Goal: Transaction & Acquisition: Purchase product/service

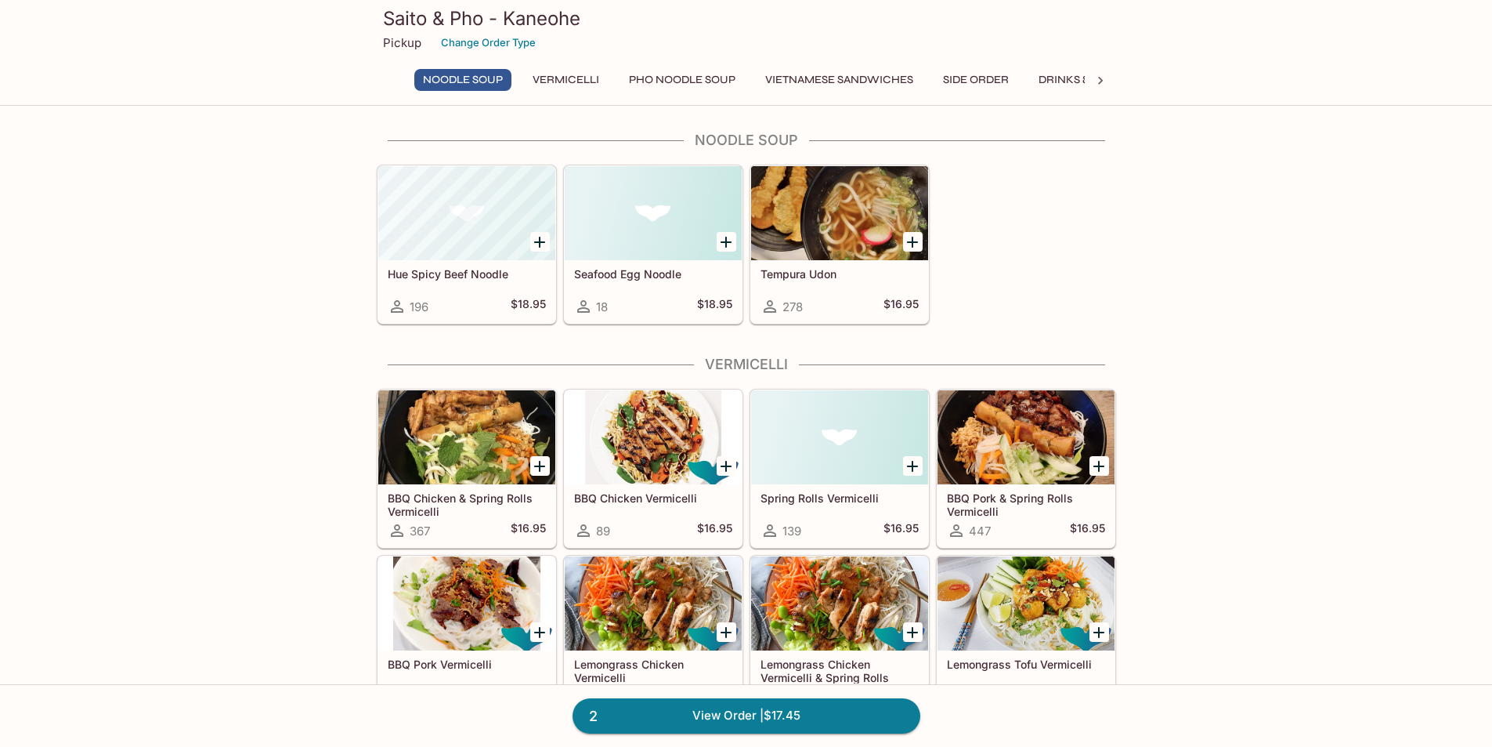
click at [542, 464] on icon "Add BBQ Chicken & Spring Rolls Vermicelli" at bounding box center [539, 466] width 19 height 19
click at [538, 465] on button "1" at bounding box center [540, 466] width 20 height 20
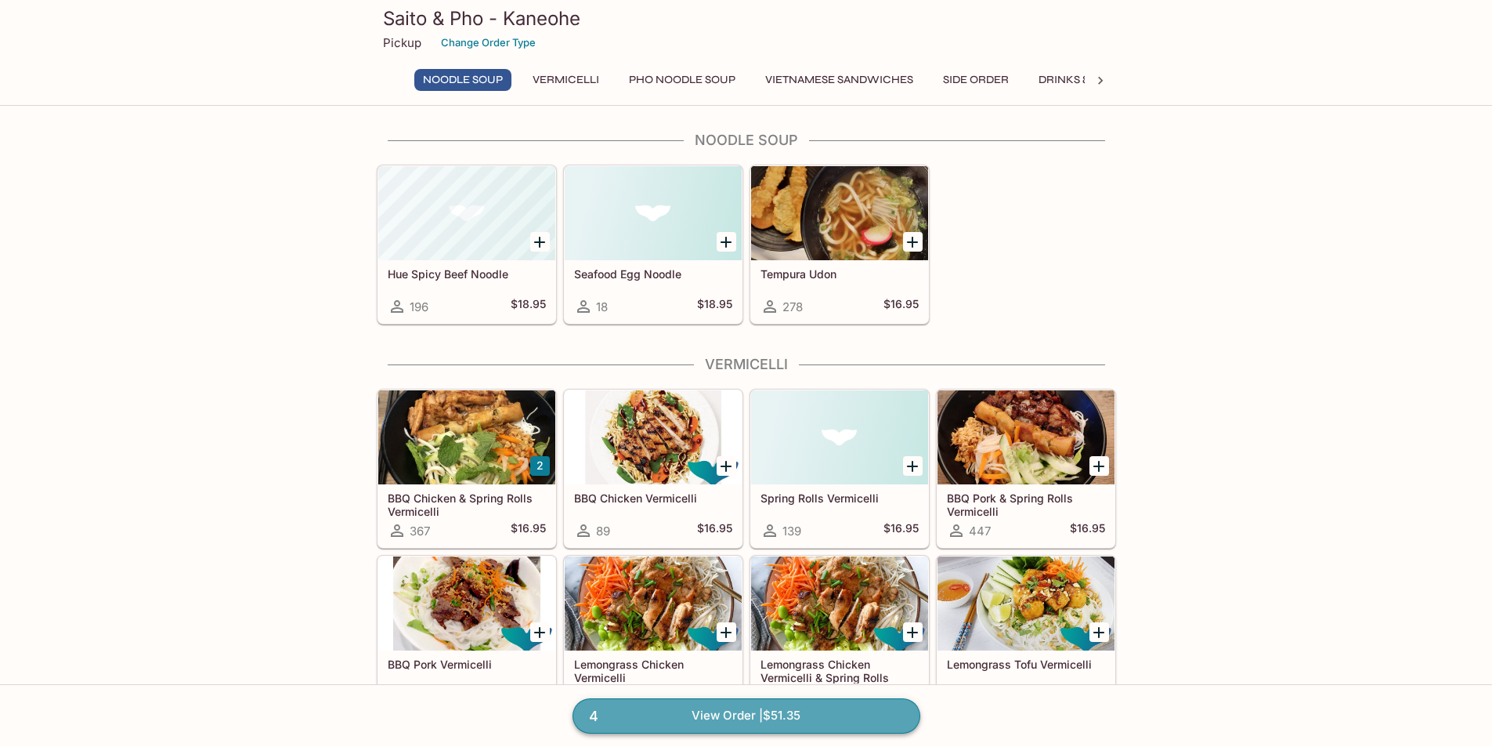
click at [748, 710] on link "4 View Order | $51.35" at bounding box center [747, 715] width 348 height 34
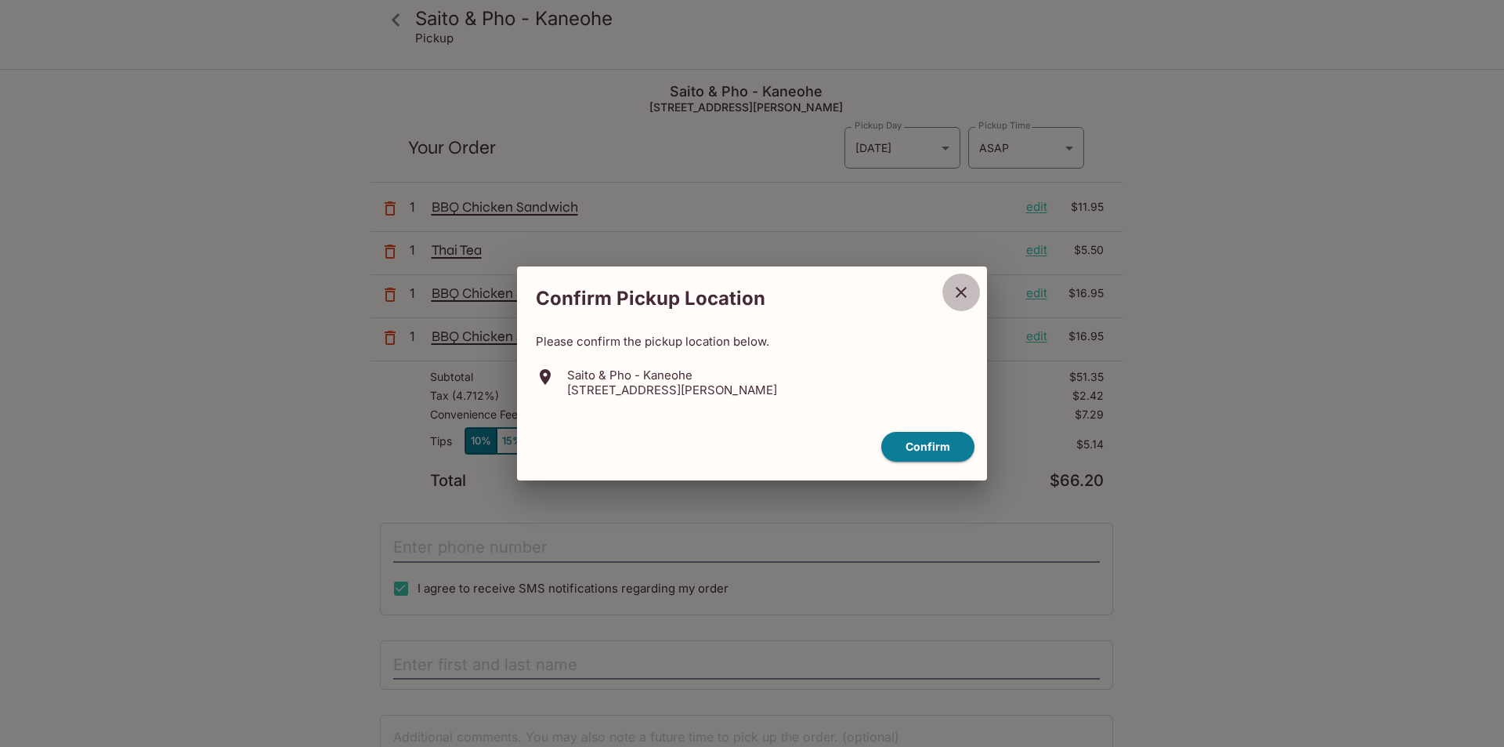
click at [968, 292] on icon "close" at bounding box center [961, 292] width 19 height 19
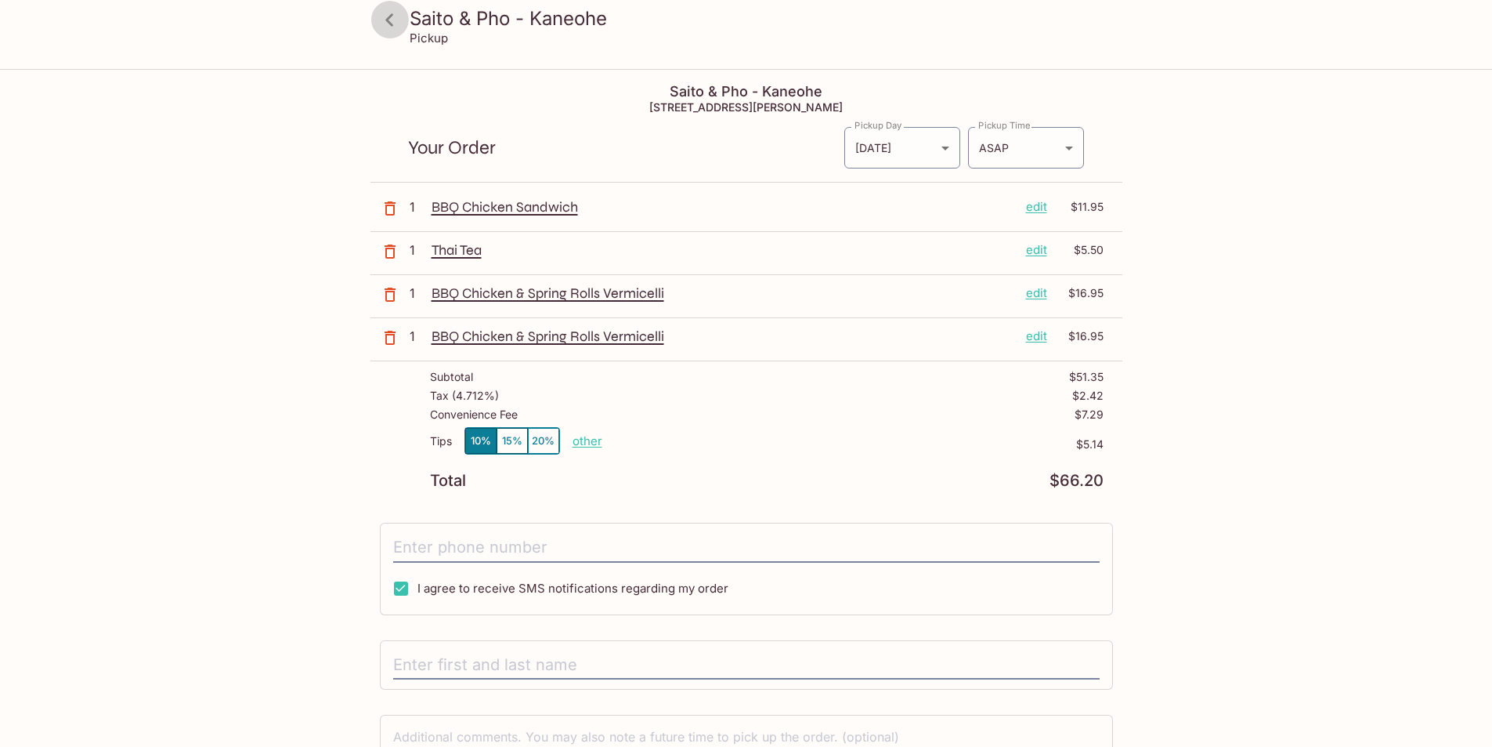
click at [385, 20] on icon at bounding box center [389, 19] width 27 height 27
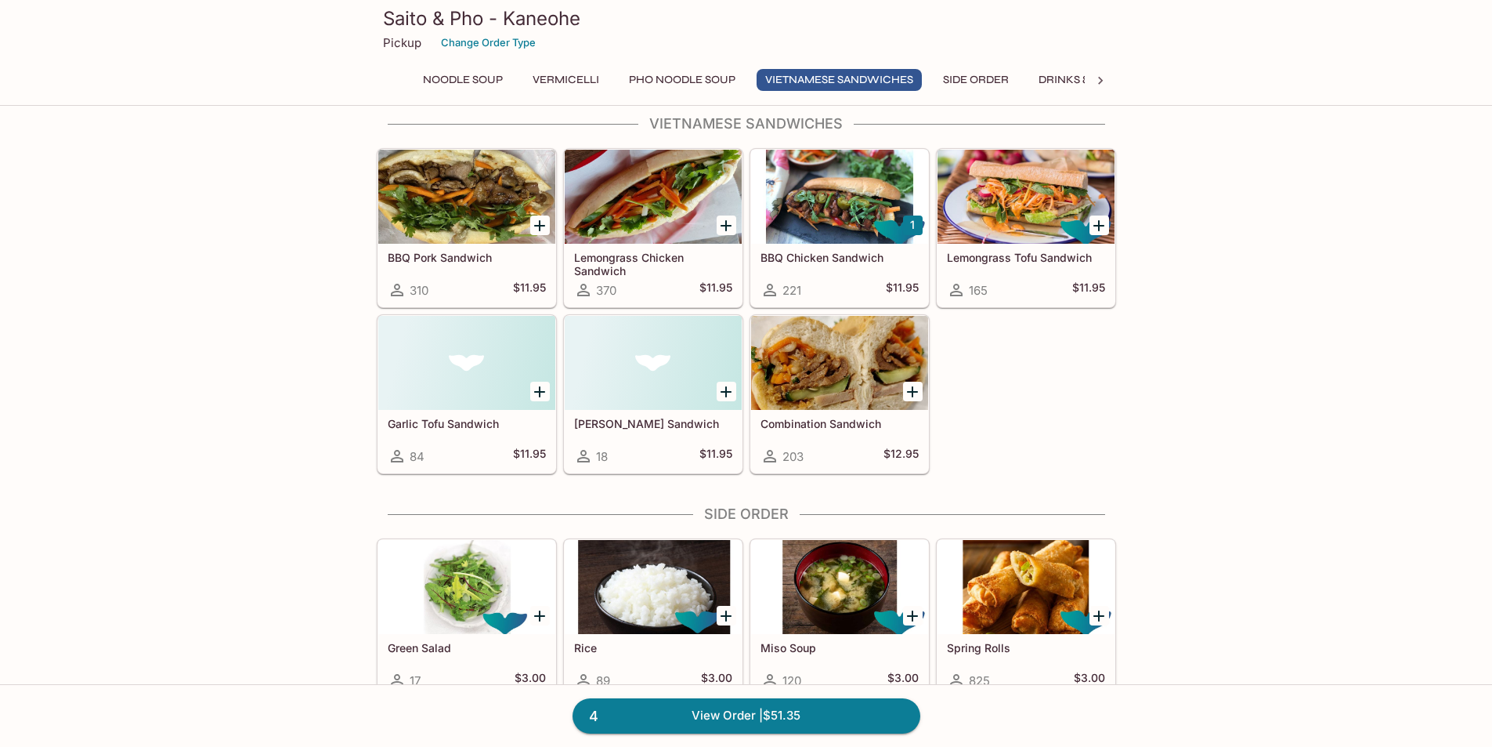
scroll to position [1567, 0]
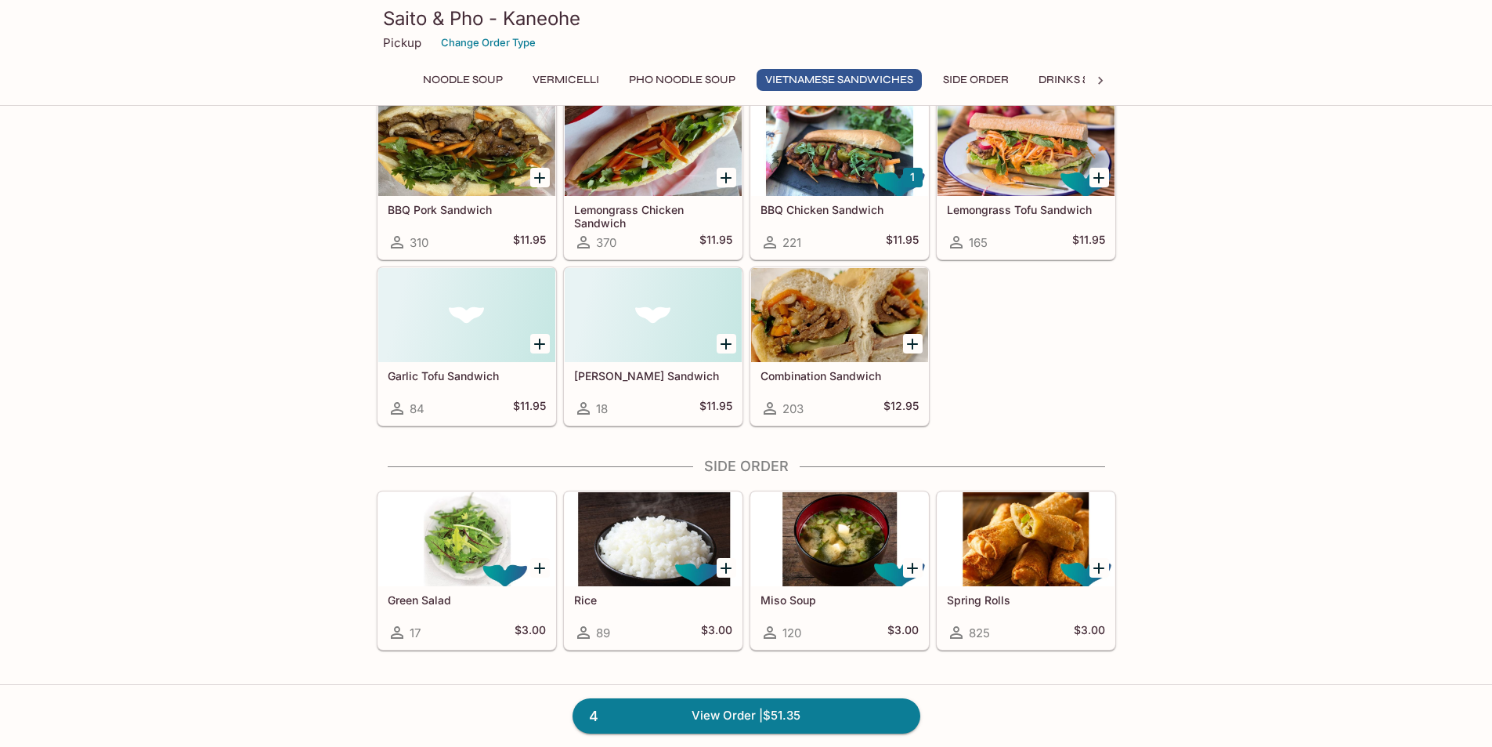
click at [538, 173] on icon "Add BBQ Pork Sandwich" at bounding box center [539, 177] width 19 height 19
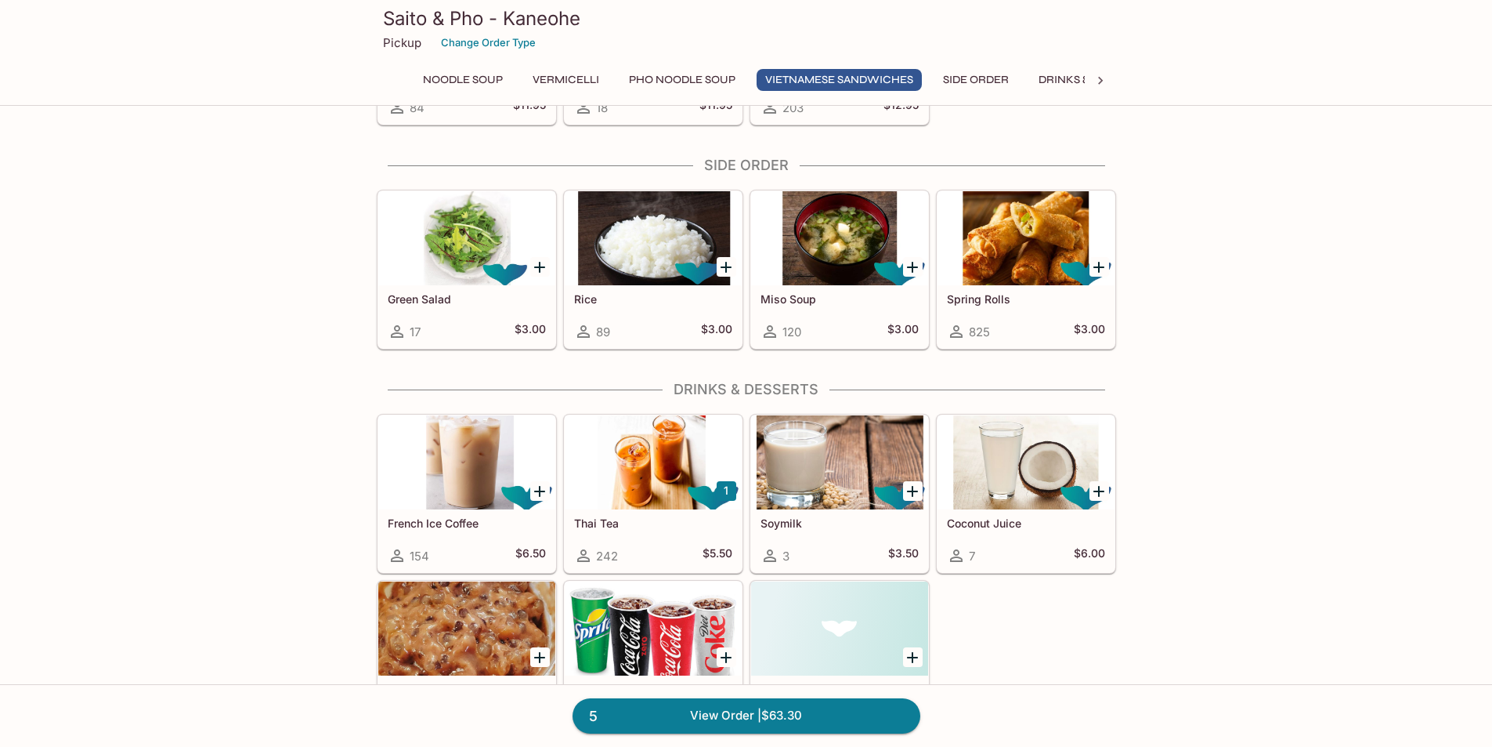
scroll to position [1880, 0]
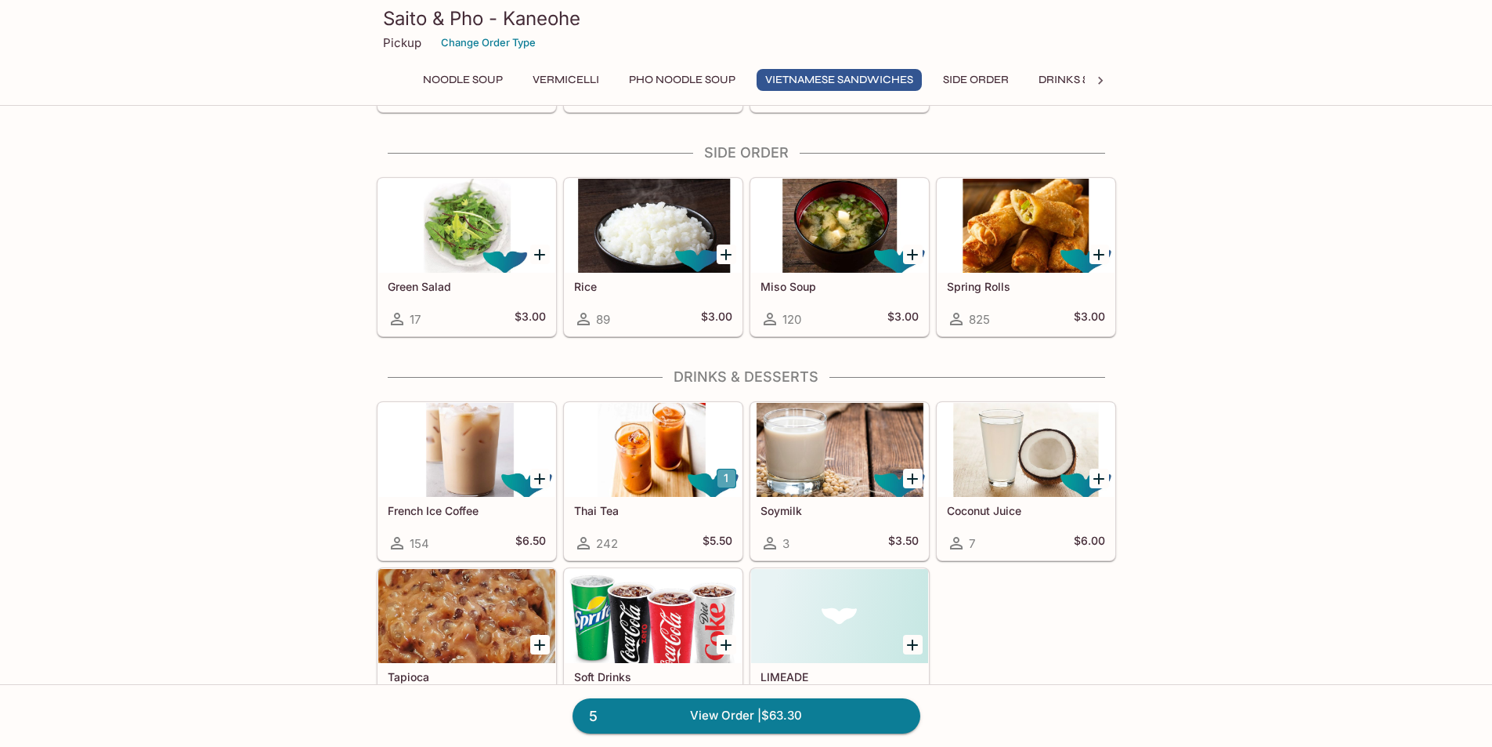
click at [721, 483] on button "1" at bounding box center [727, 479] width 20 height 20
click at [726, 479] on button "1" at bounding box center [727, 479] width 20 height 20
click at [728, 479] on button "3" at bounding box center [727, 479] width 20 height 20
click at [762, 718] on link "8 View Order | $79.80" at bounding box center [747, 715] width 348 height 34
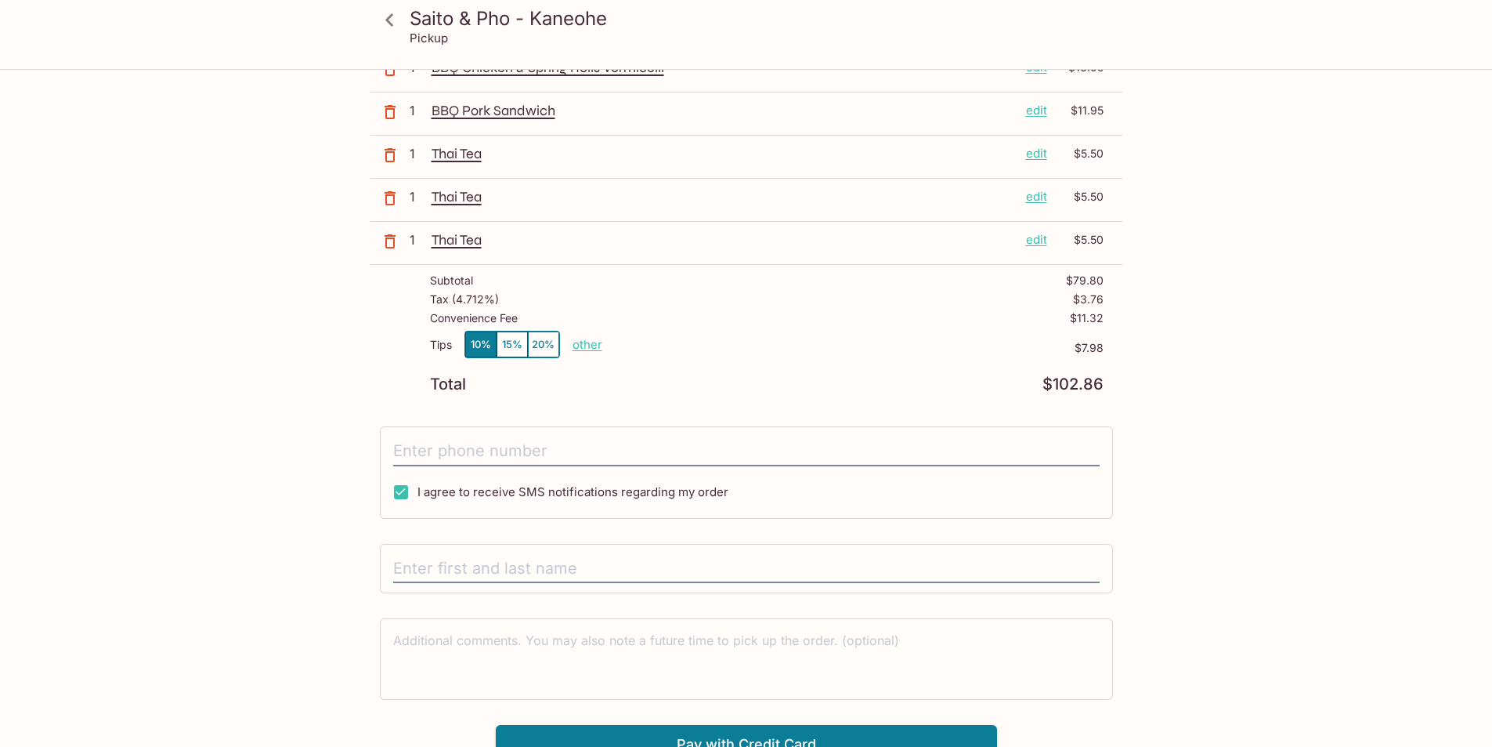
scroll to position [286, 0]
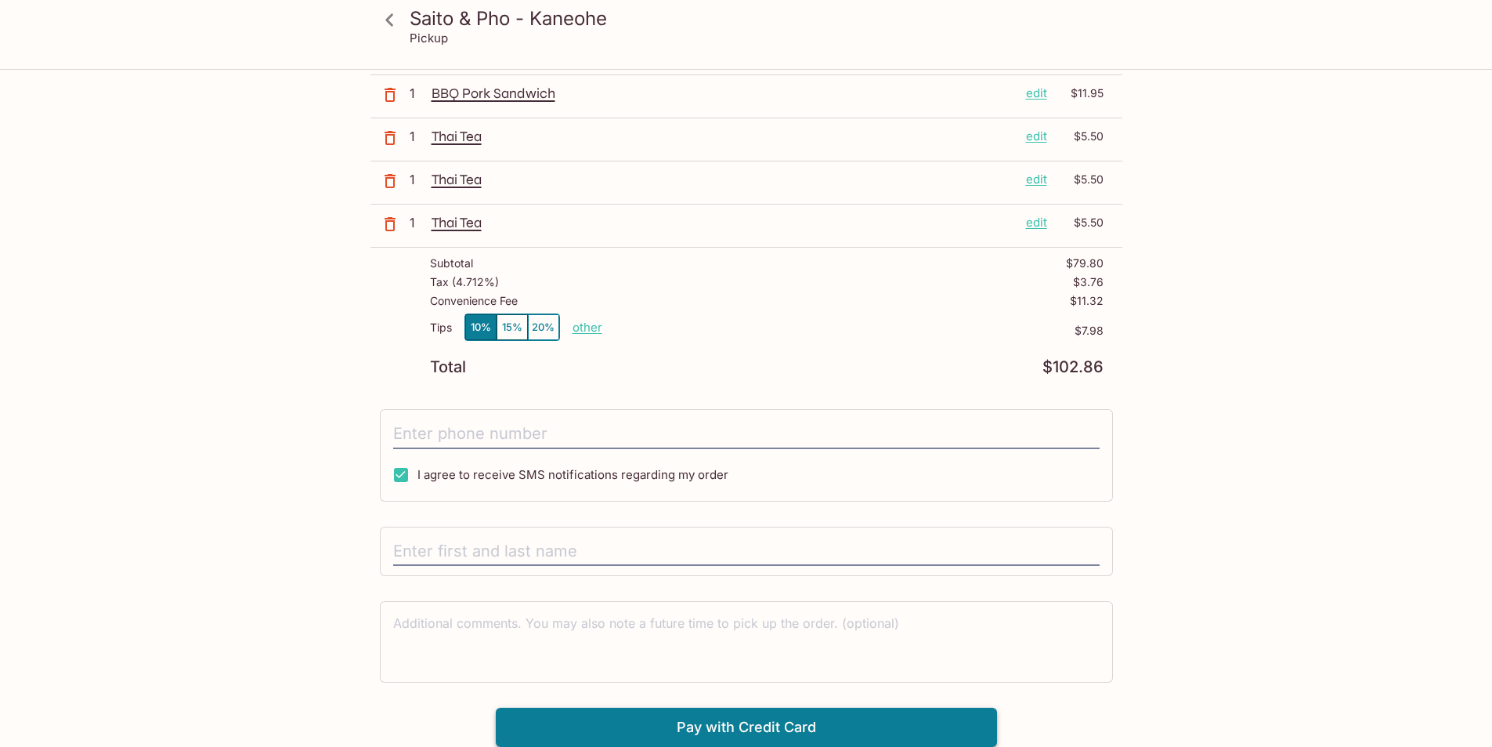
click at [752, 728] on button "Pay with Credit Card" at bounding box center [746, 726] width 501 height 39
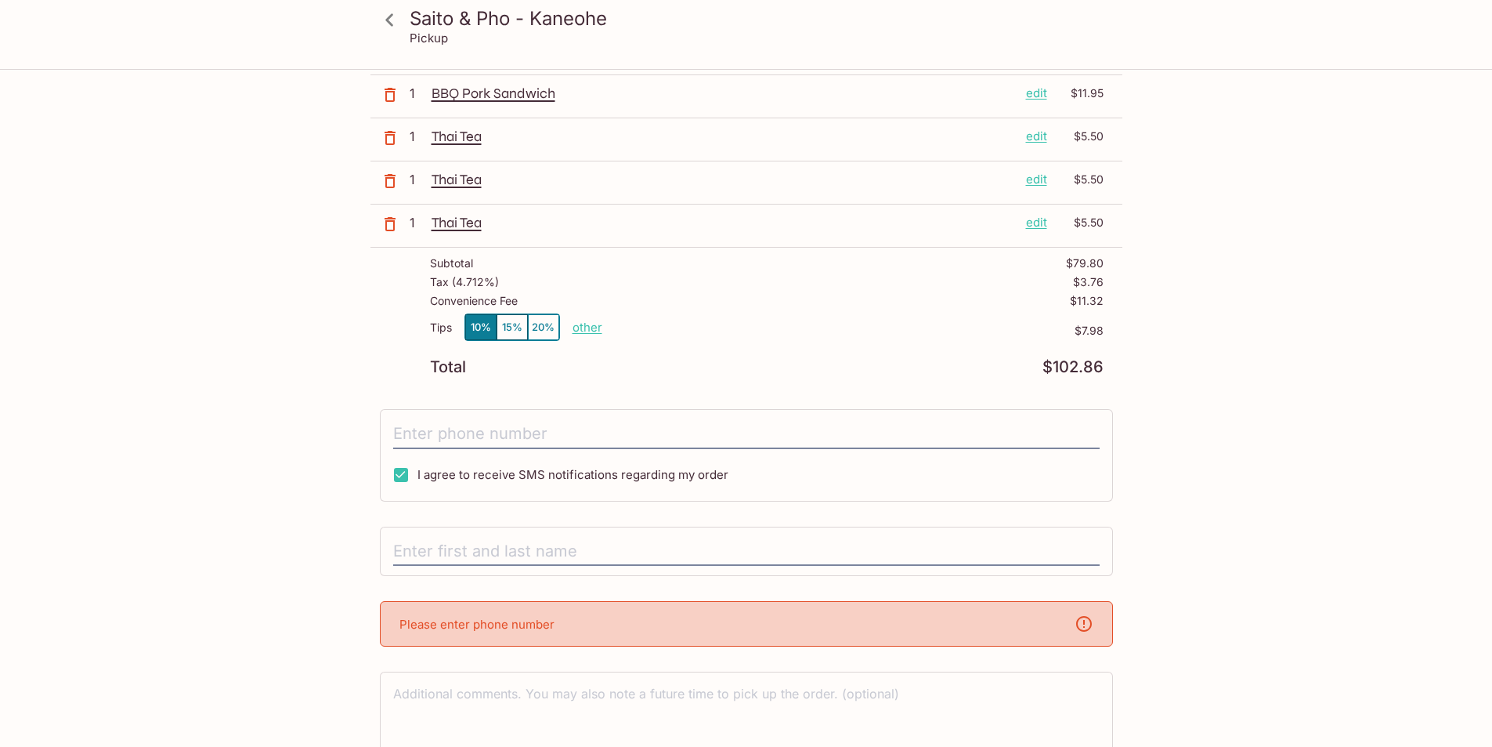
click at [577, 625] on div "Please enter phone number" at bounding box center [746, 623] width 733 height 45
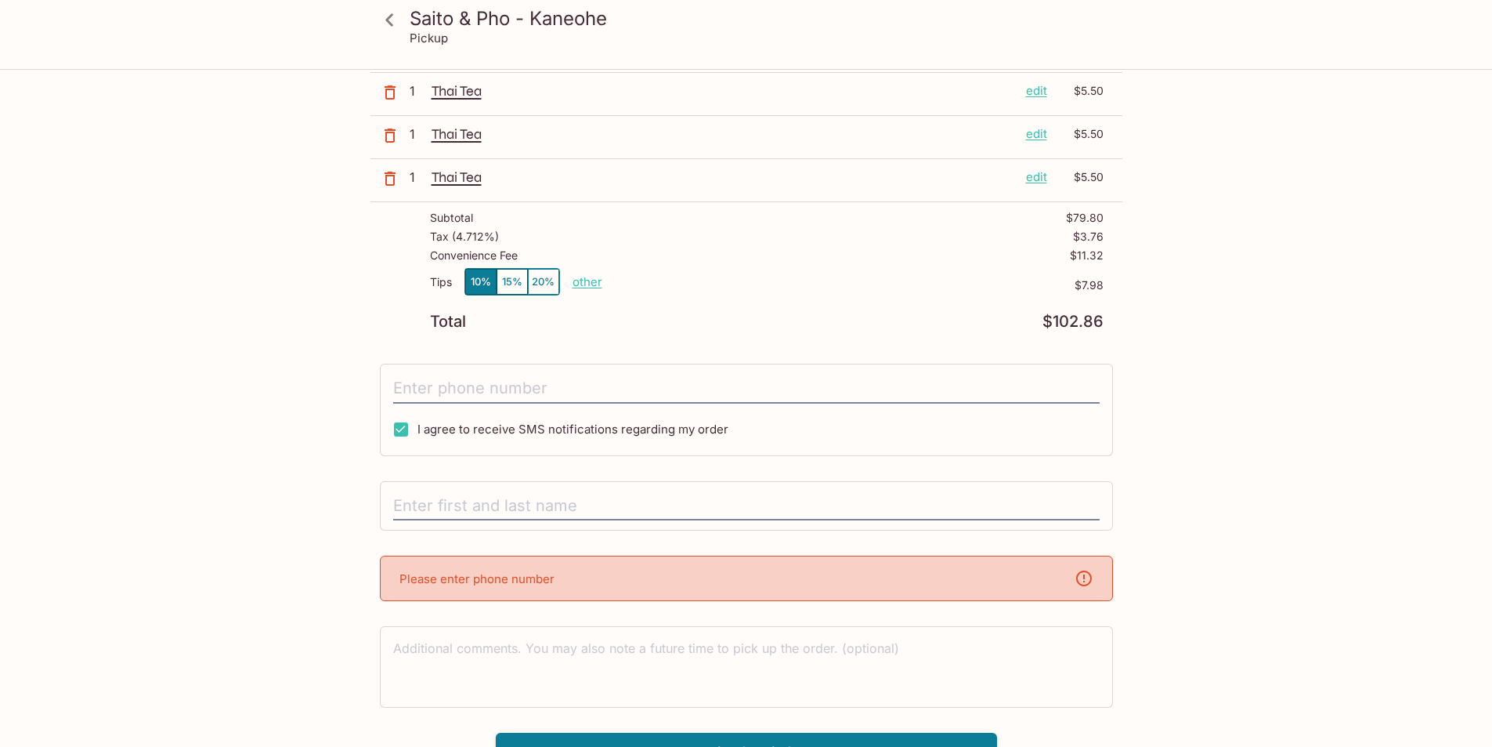
scroll to position [356, 0]
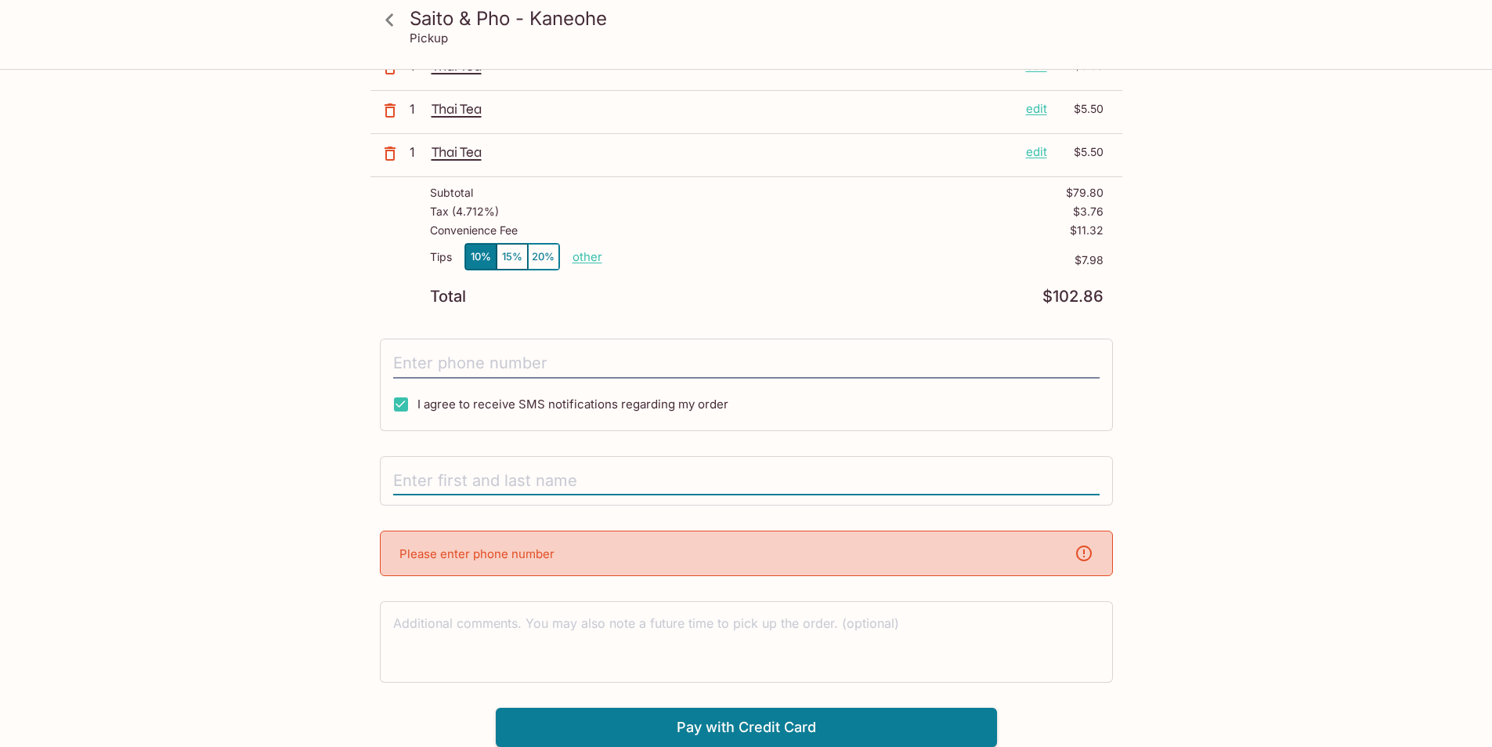
click at [552, 482] on input "text" at bounding box center [746, 481] width 707 height 30
click at [510, 328] on div "Saito & Pho - Kaneohe 45-[STREET_ADDRESS] Your Order Pickup Day [DATE] [DATE] P…" at bounding box center [747, 230] width 752 height 1033
click at [495, 350] on input "tel" at bounding box center [746, 364] width 707 height 30
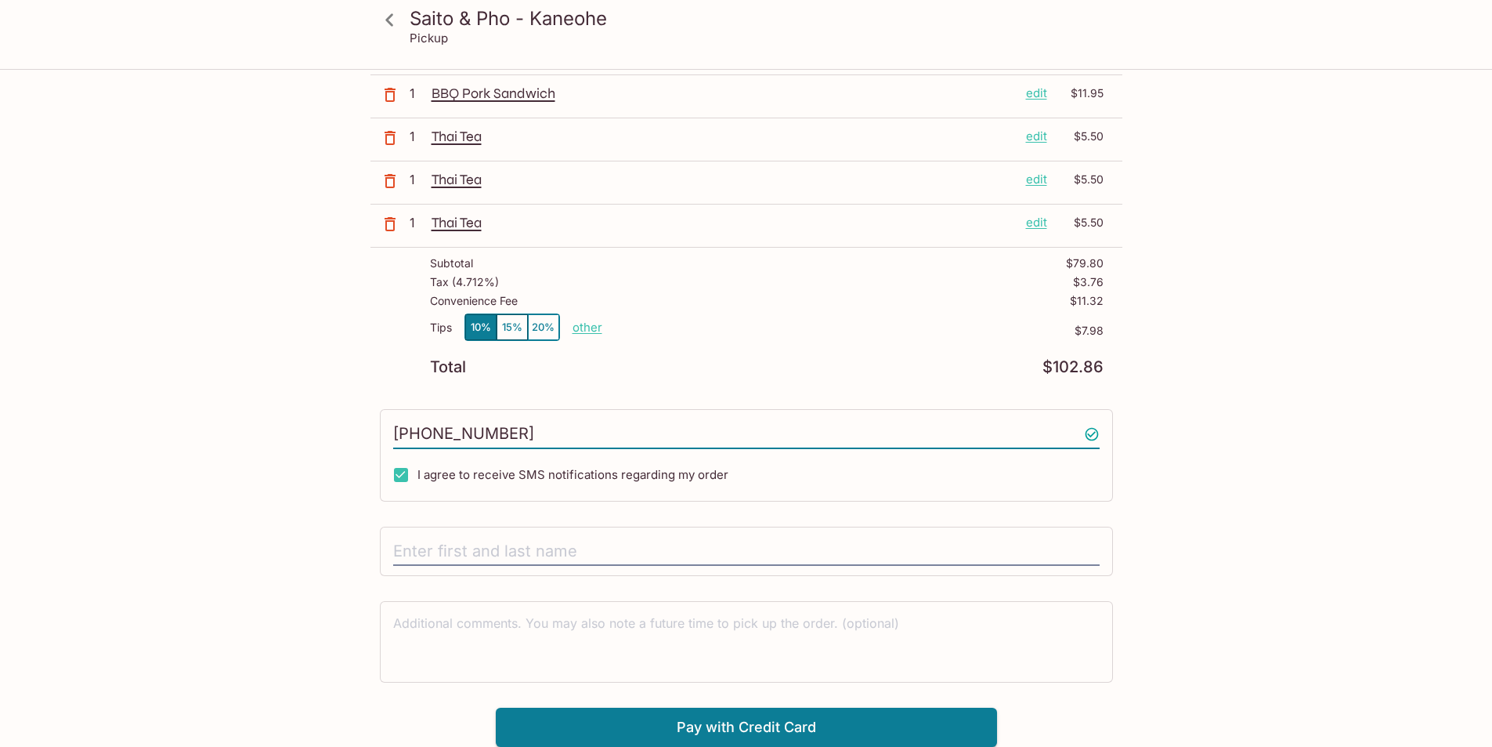
scroll to position [286, 0]
type input "5743540890"
click at [443, 541] on input "text" at bounding box center [746, 552] width 707 height 30
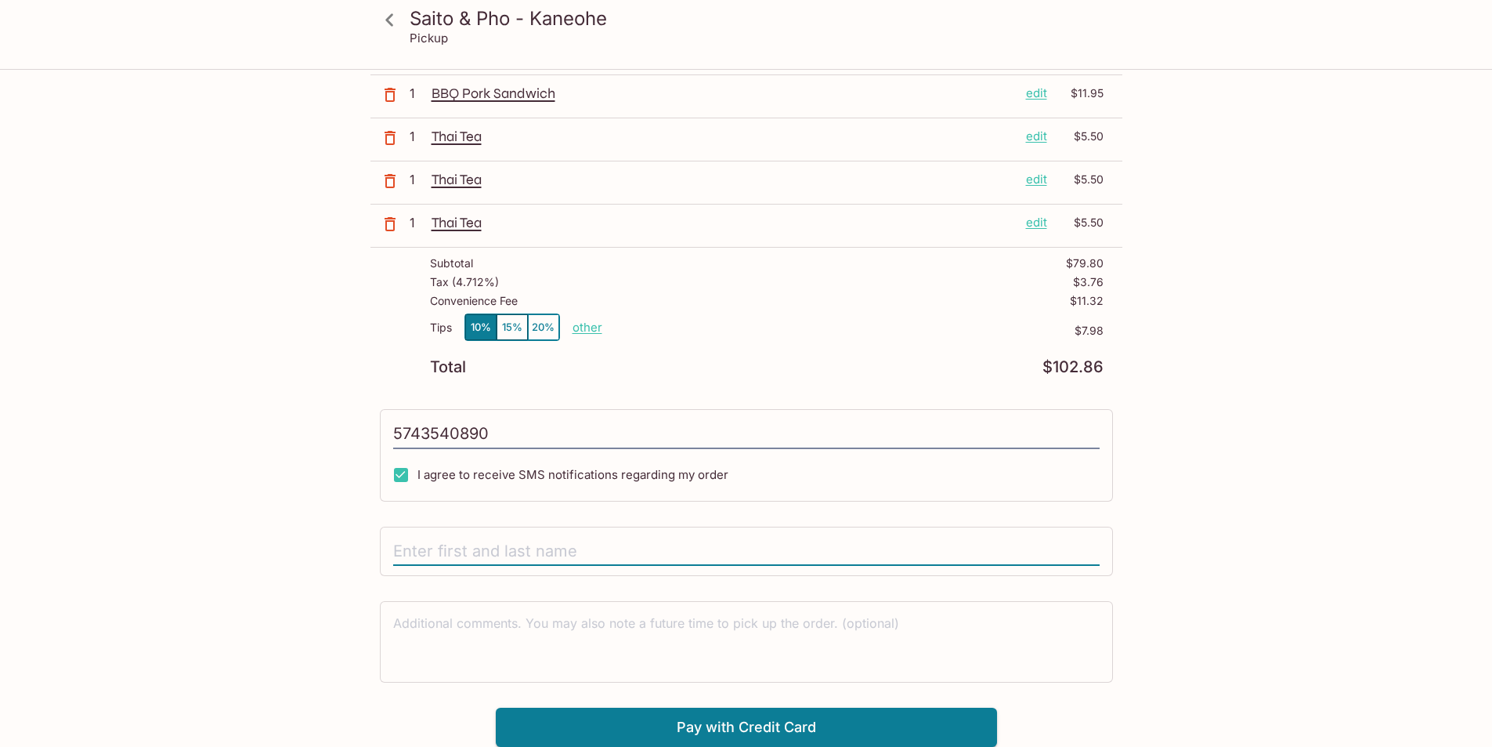
click at [440, 560] on input "text" at bounding box center [746, 552] width 707 height 30
type input "[PERSON_NAME]"
click at [733, 733] on button "Pay with Credit Card" at bounding box center [746, 726] width 501 height 39
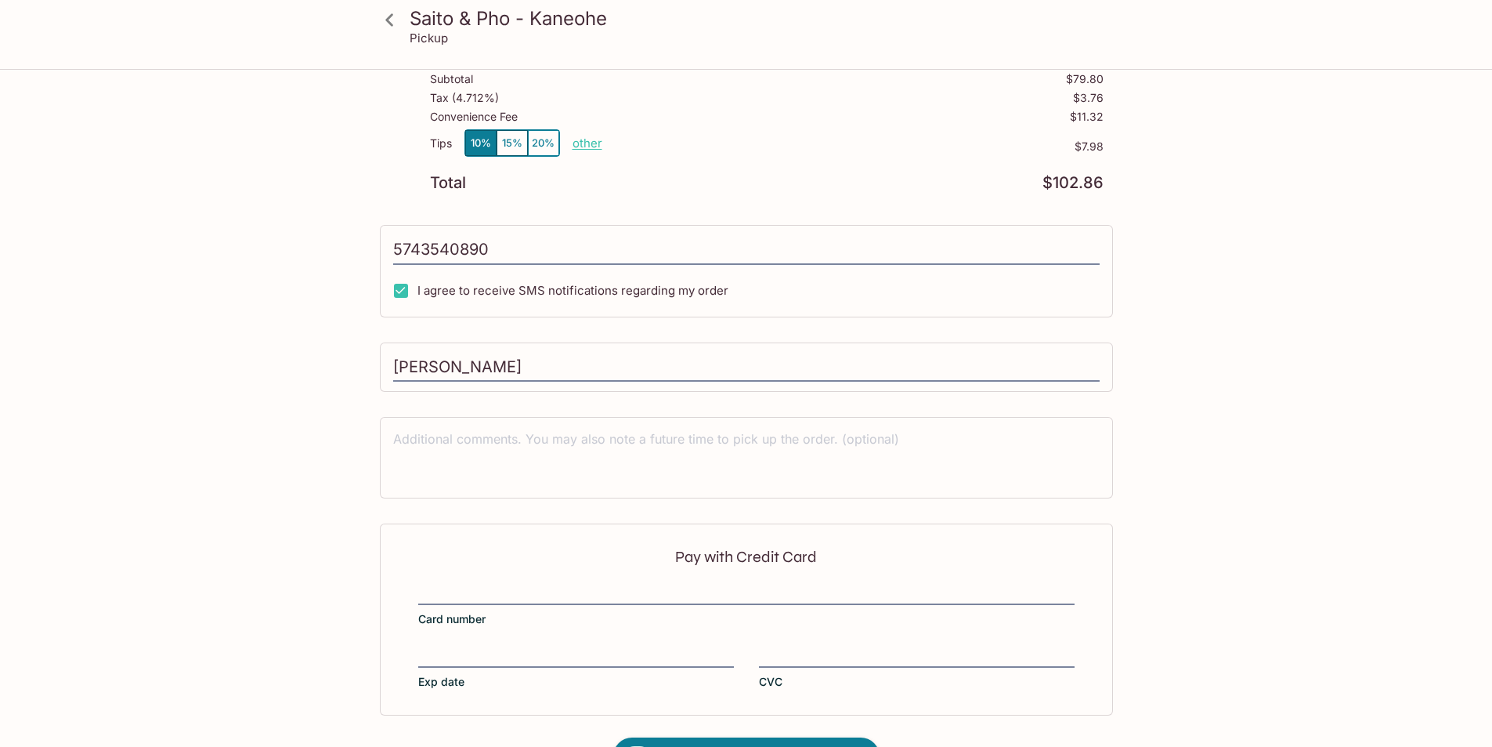
type input "[PHONE_NUMBER]"
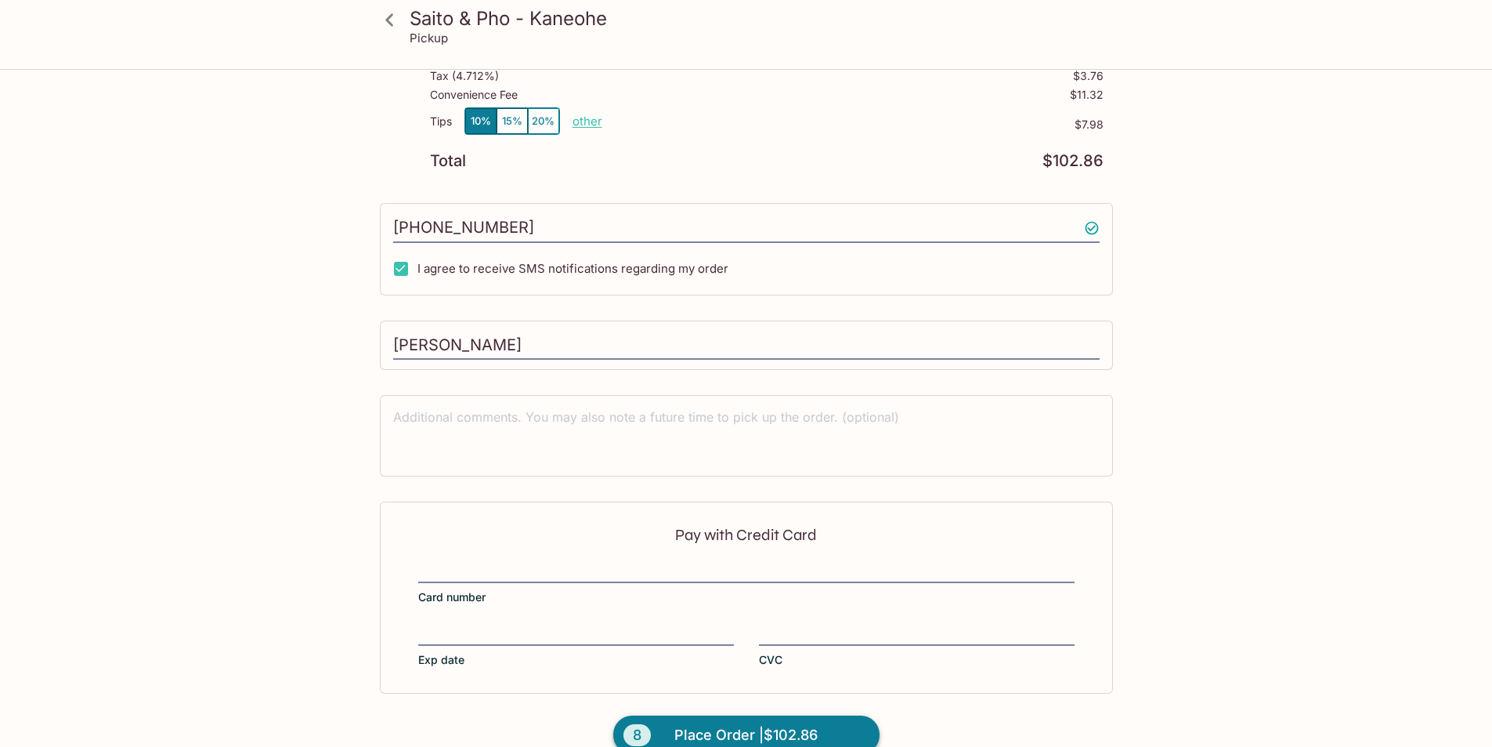
scroll to position [521, 0]
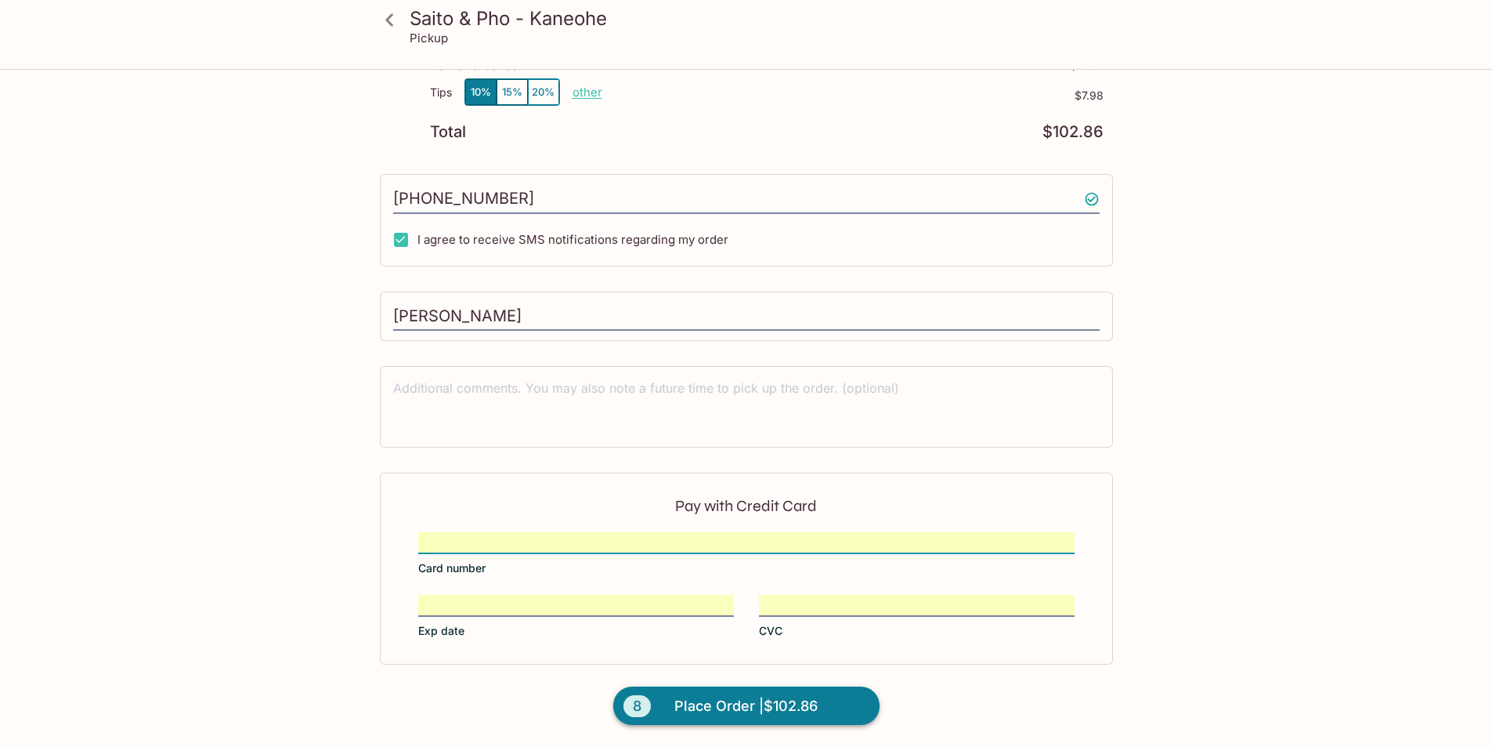
click at [746, 709] on span "Place Order | $102.86" at bounding box center [746, 705] width 143 height 25
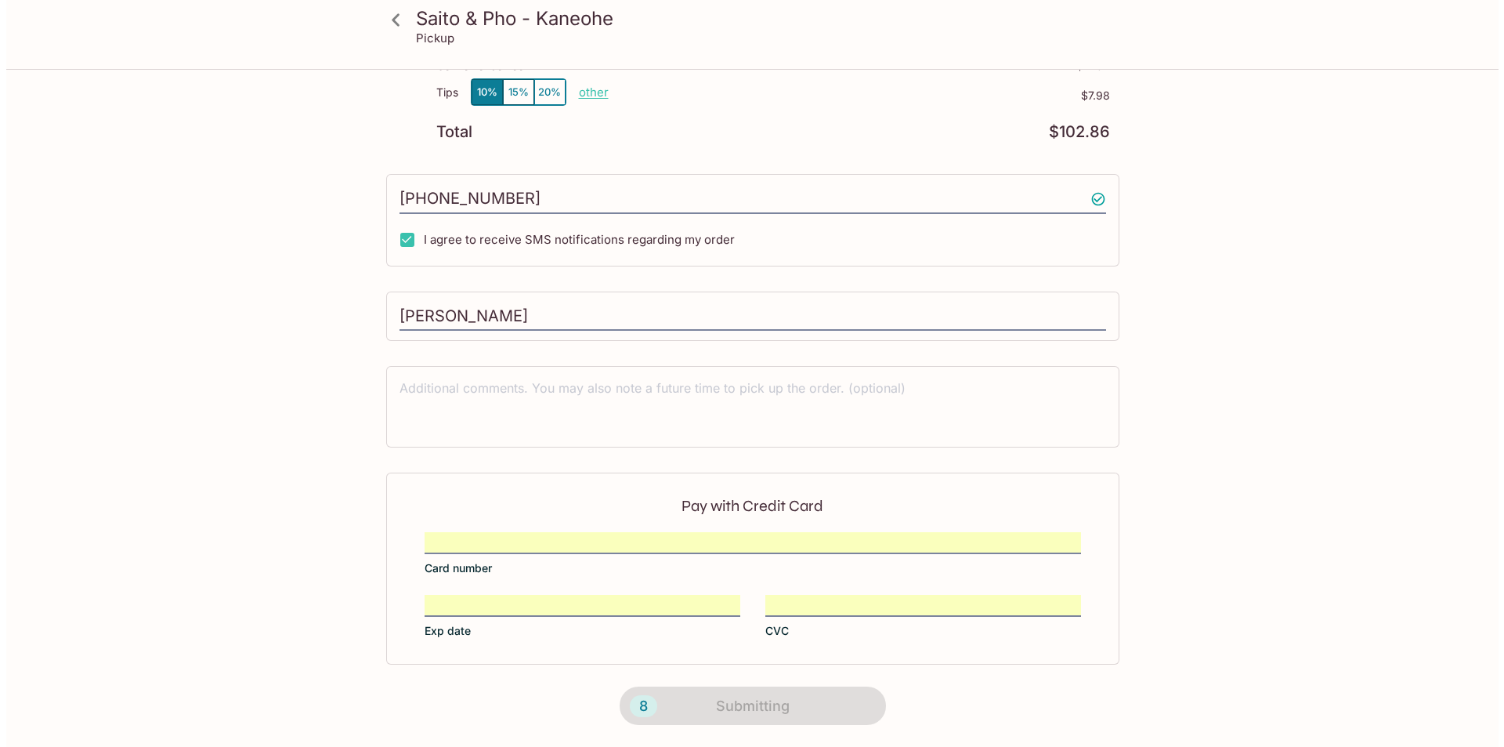
scroll to position [0, 0]
